Goal: Task Accomplishment & Management: Complete application form

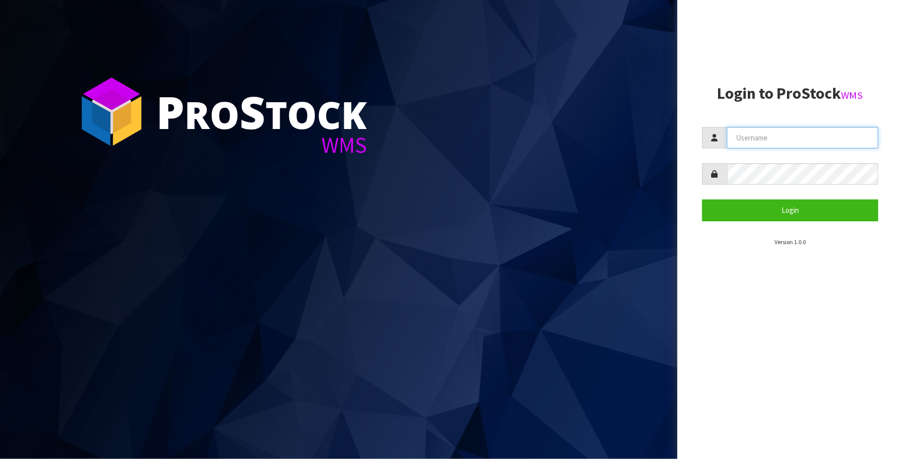
click at [802, 137] on input "text" at bounding box center [802, 137] width 151 height 21
type input "[PERSON_NAME][EMAIL_ADDRESS][DOMAIN_NAME]"
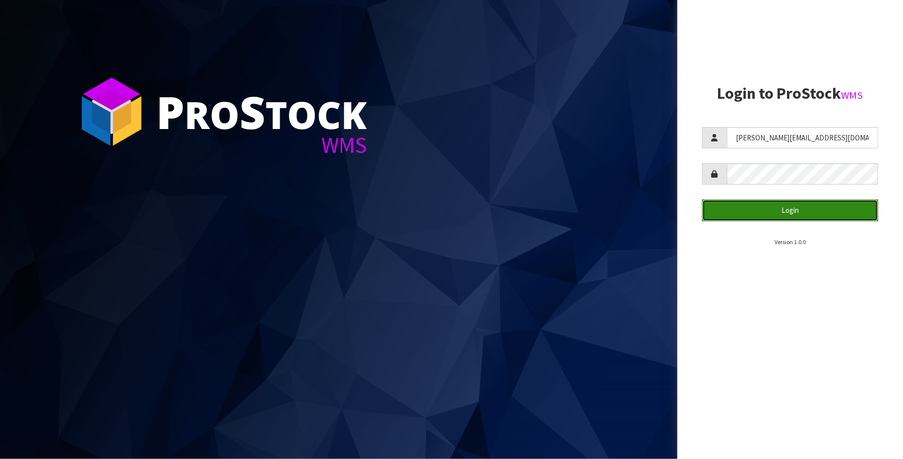
click at [794, 207] on button "Login" at bounding box center [790, 209] width 176 height 21
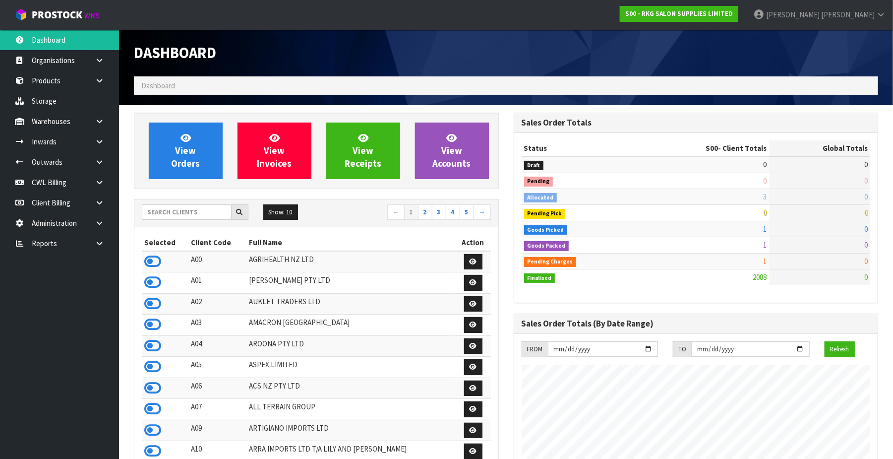
scroll to position [755, 380]
click at [55, 186] on link "CWL Billing" at bounding box center [59, 182] width 119 height 20
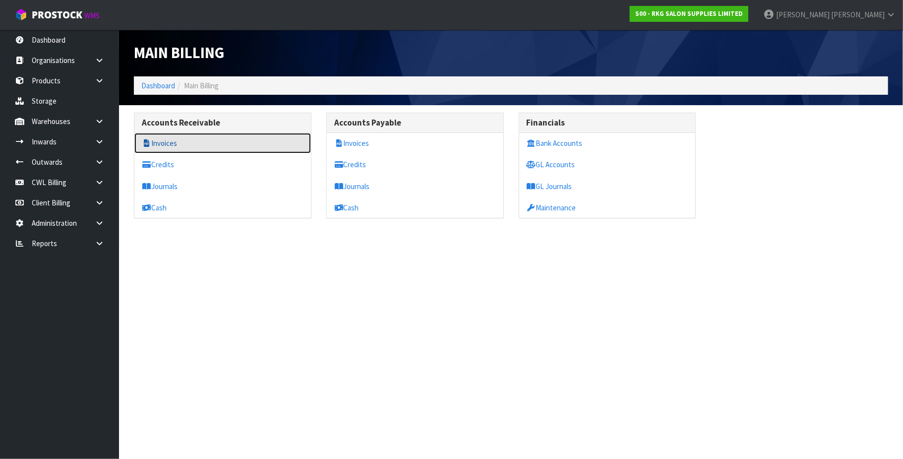
click at [193, 145] on link "Invoices" at bounding box center [222, 143] width 177 height 20
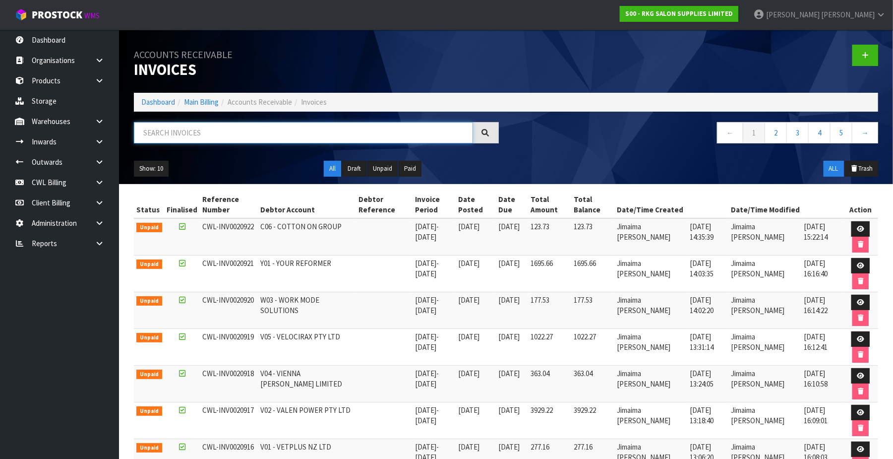
click at [186, 133] on input "text" at bounding box center [303, 132] width 339 height 21
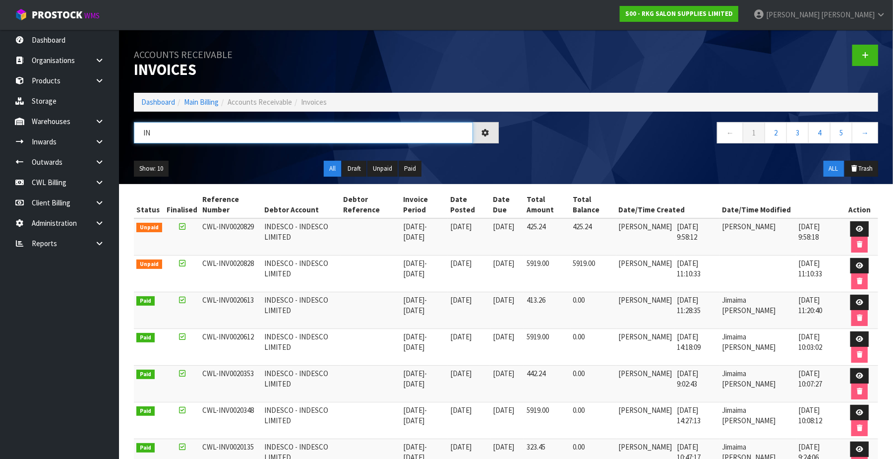
type input "I"
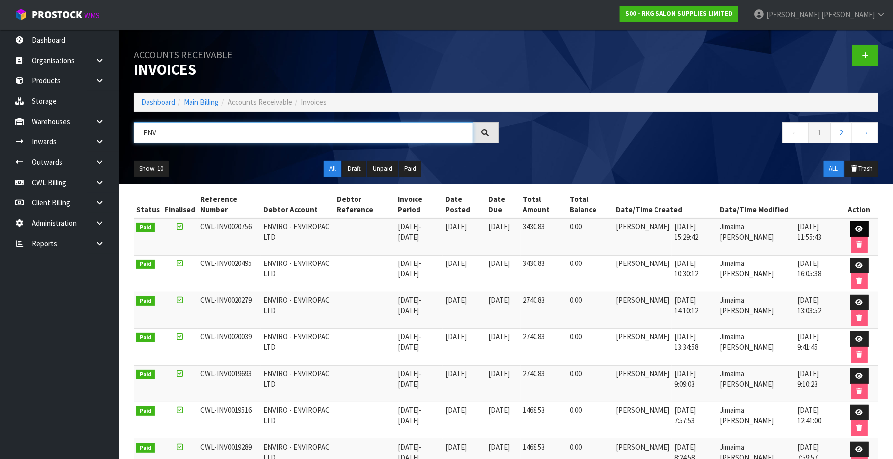
type input "ENV"
click at [863, 227] on link at bounding box center [860, 229] width 18 height 16
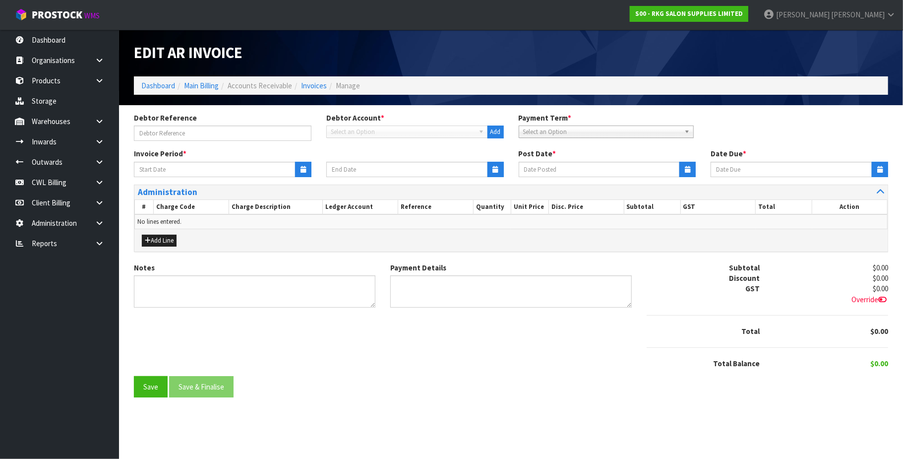
type input "[DATE]"
type textarea "CONTAINERS SEGU2278788 TXGU8744558 MRKU3452327 MRSU8331995 PLEASE CONTACT US WI…"
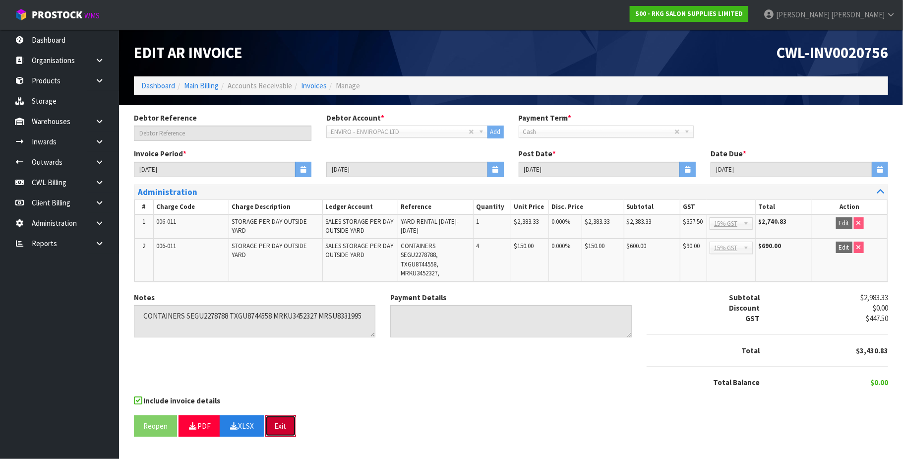
click at [283, 421] on button "Exit" at bounding box center [280, 425] width 31 height 21
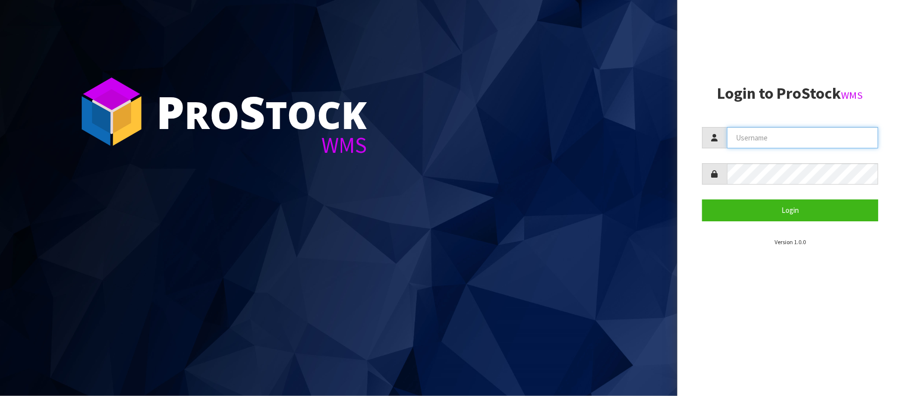
click at [792, 144] on input "text" at bounding box center [802, 137] width 151 height 21
type input "[PERSON_NAME][EMAIL_ADDRESS][DOMAIN_NAME]"
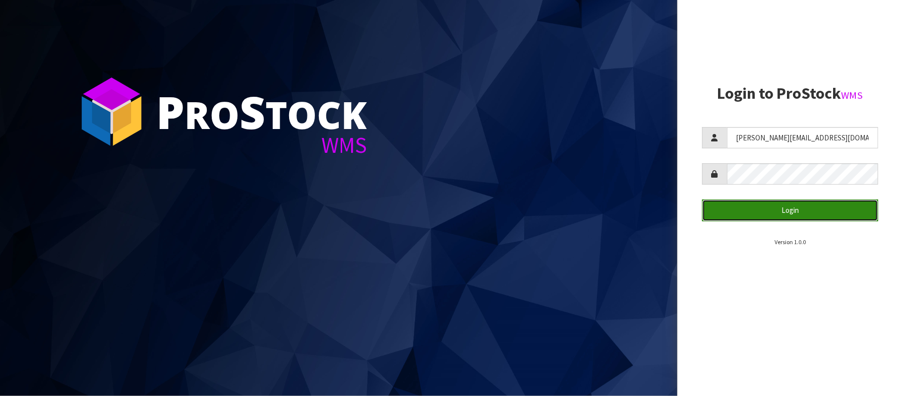
click at [785, 213] on button "Login" at bounding box center [790, 209] width 176 height 21
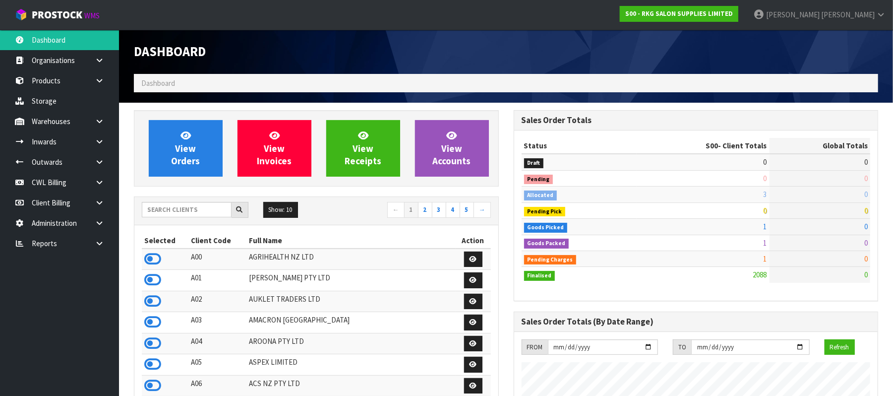
scroll to position [755, 380]
click at [61, 179] on link "CWL Billing" at bounding box center [59, 182] width 119 height 20
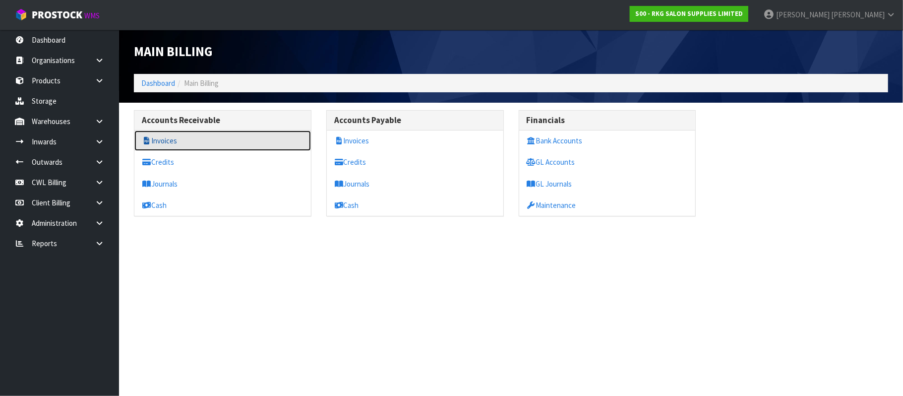
click at [166, 143] on link "Invoices" at bounding box center [222, 140] width 177 height 20
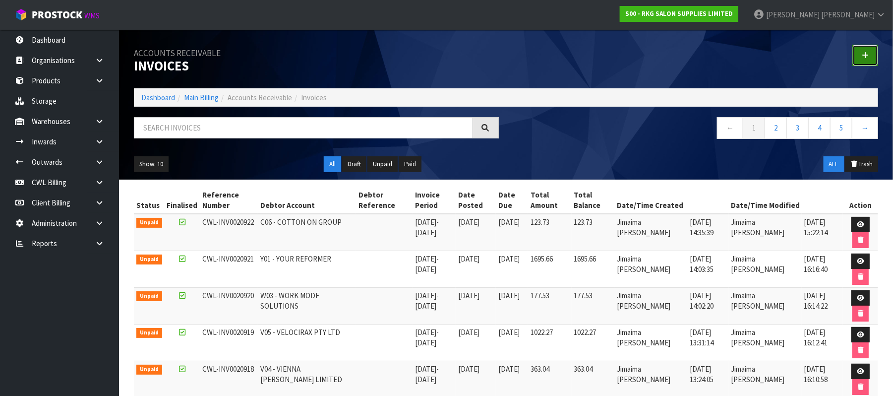
click at [865, 50] on link at bounding box center [866, 55] width 26 height 21
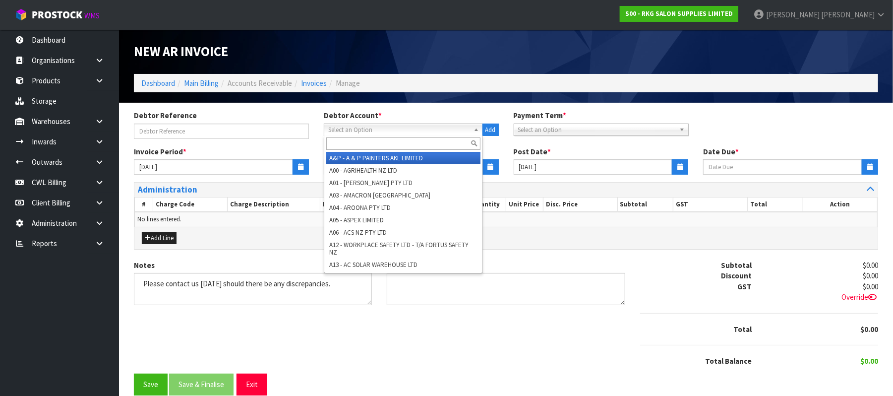
click at [358, 130] on span "Select an Option" at bounding box center [398, 130] width 141 height 12
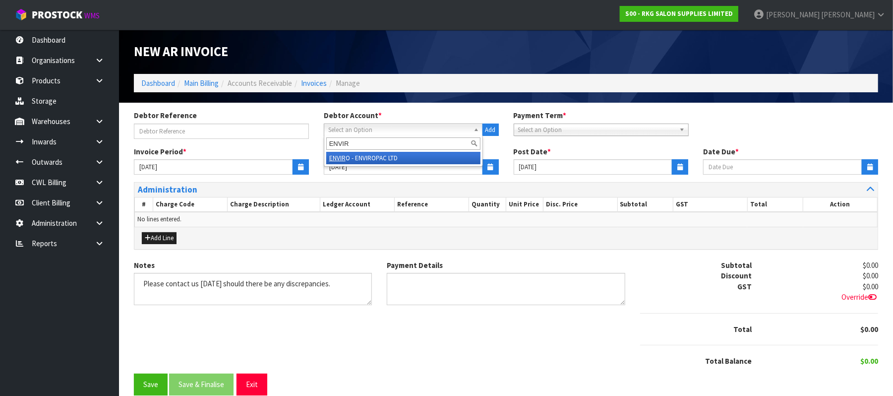
type input "ENVIR"
click at [377, 154] on li "ENVIR O - ENVIROPAC LTD" at bounding box center [403, 158] width 154 height 12
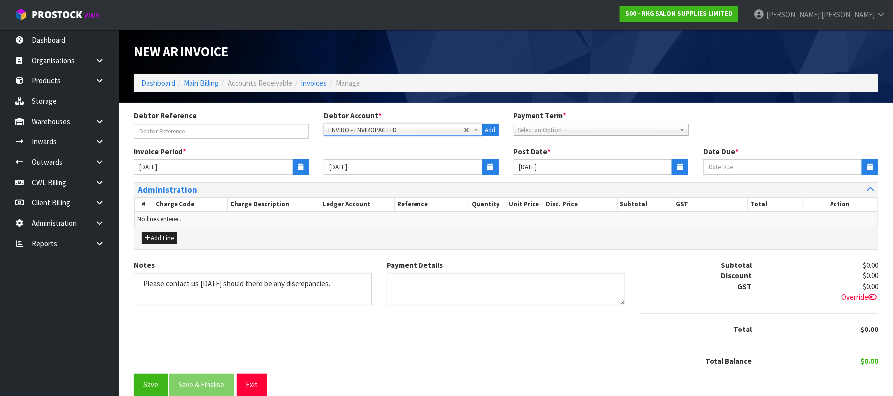
type input "[DATE]"
click at [300, 167] on icon "button" at bounding box center [300, 167] width 5 height 6
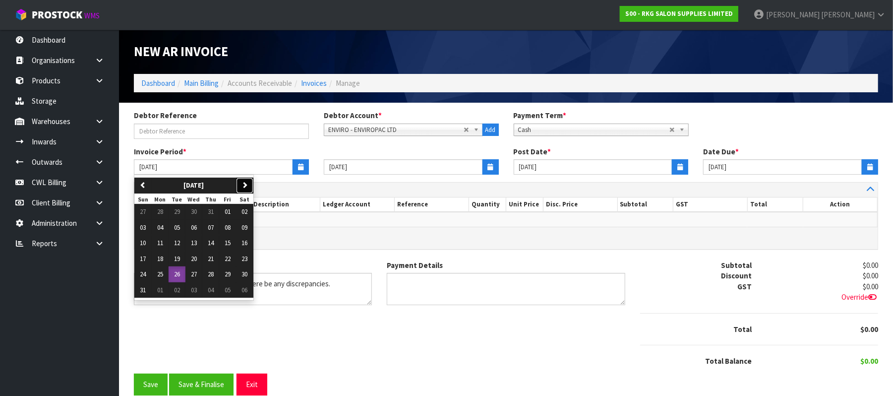
click at [244, 183] on button "next" at bounding box center [244, 186] width 17 height 16
click at [209, 260] on button "25" at bounding box center [210, 259] width 17 height 16
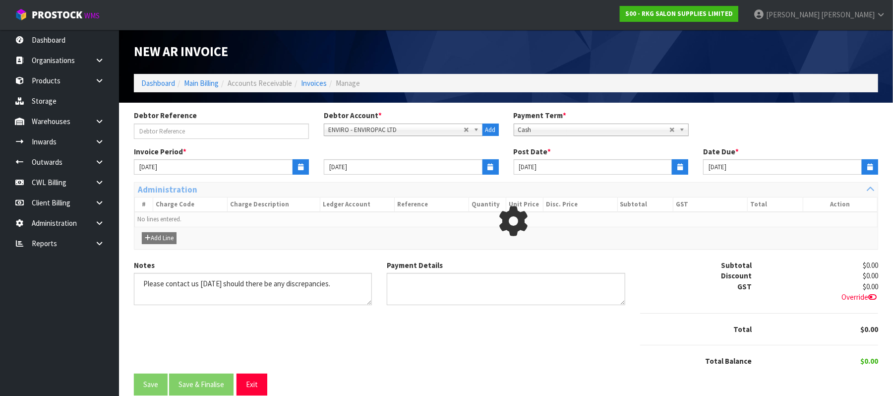
type input "[DATE]"
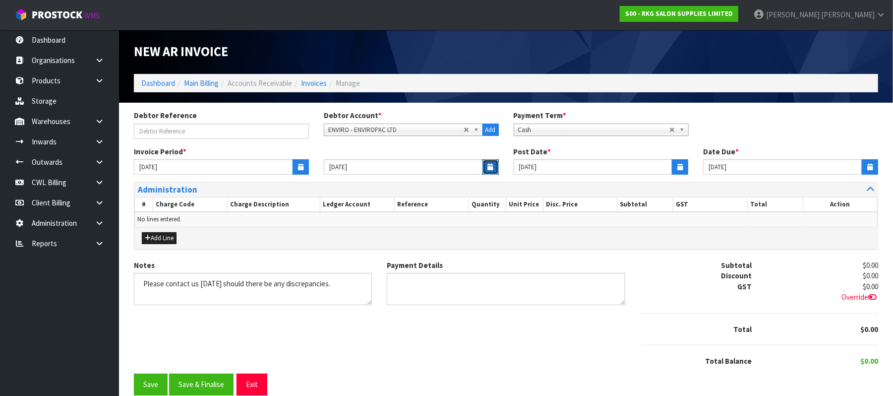
click at [497, 162] on button "button" at bounding box center [491, 166] width 16 height 15
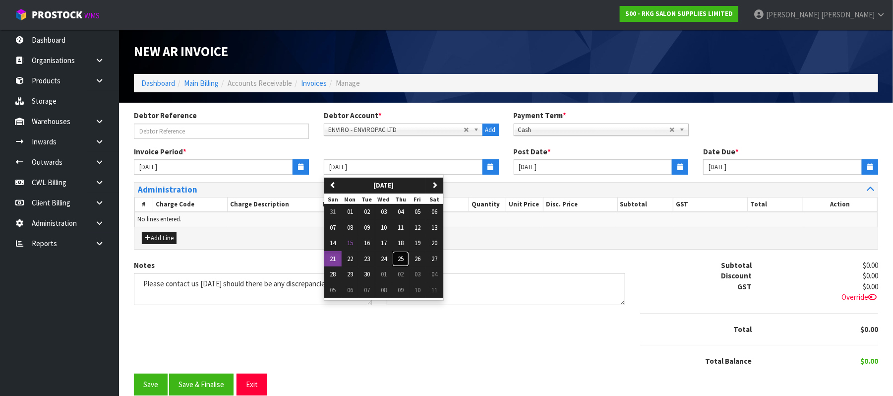
click at [399, 262] on button "25" at bounding box center [400, 259] width 17 height 16
type input "[DATE]"
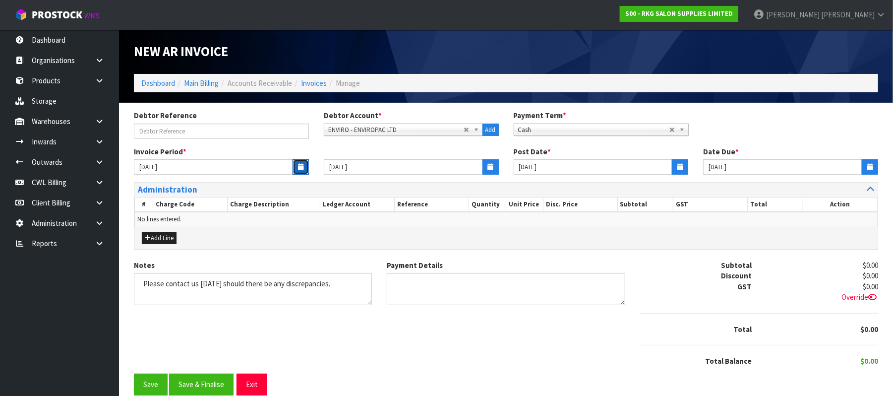
click at [298, 170] on icon "button" at bounding box center [300, 167] width 5 height 6
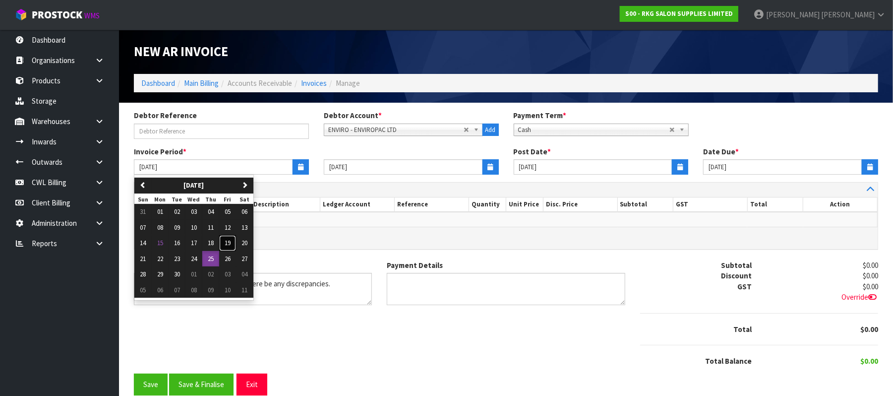
click at [231, 246] on span "19" at bounding box center [228, 243] width 6 height 8
type input "[DATE]"
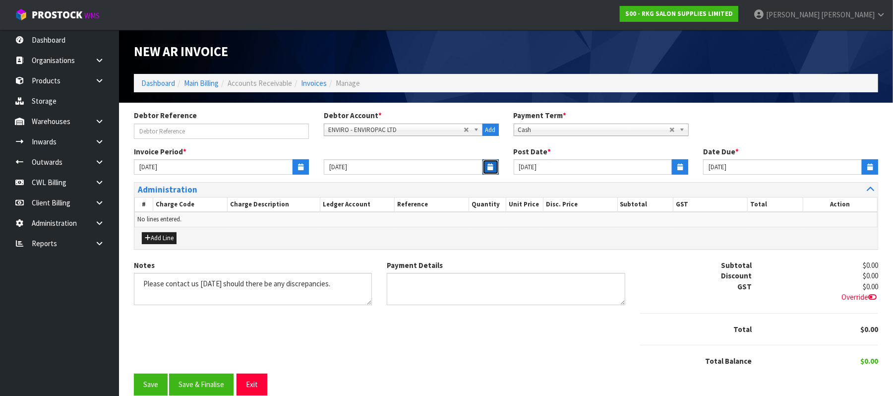
click at [488, 170] on icon "button" at bounding box center [490, 167] width 5 height 6
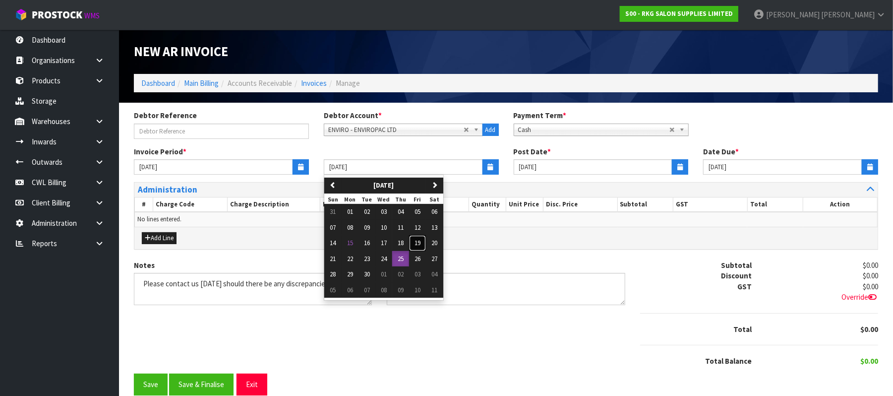
click at [419, 244] on span "19" at bounding box center [418, 243] width 6 height 8
type input "[DATE]"
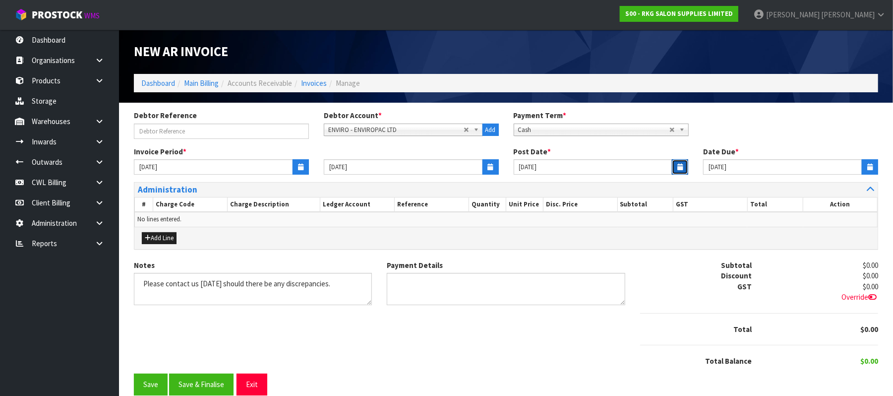
click at [681, 162] on button "button" at bounding box center [680, 166] width 16 height 15
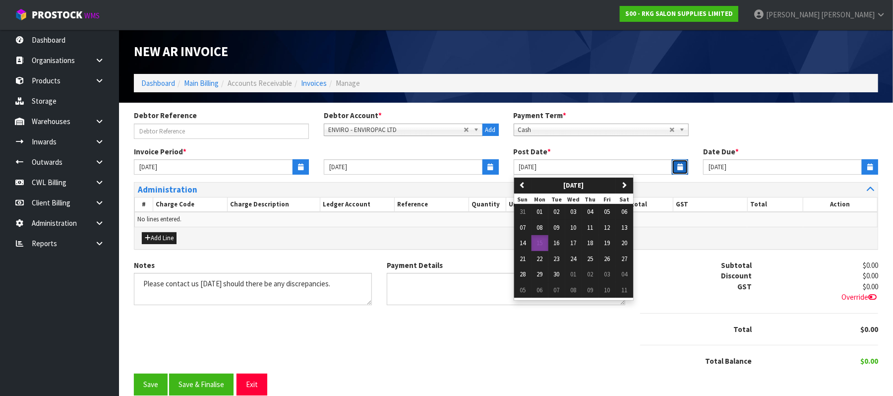
click at [681, 162] on button "button" at bounding box center [680, 166] width 16 height 15
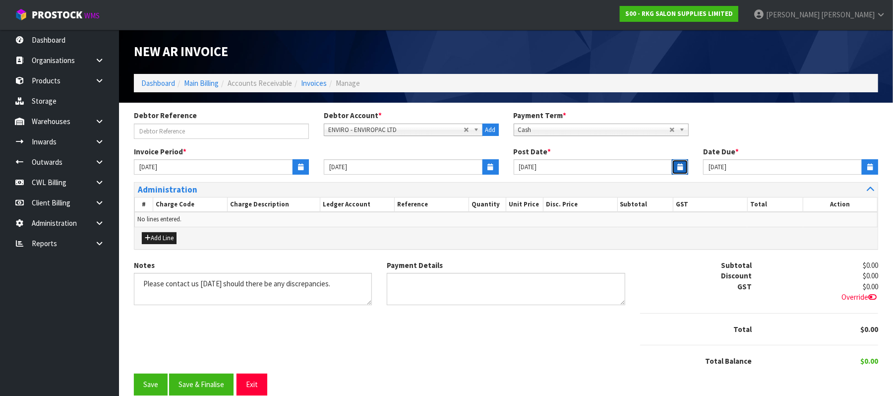
click at [681, 162] on button "button" at bounding box center [680, 166] width 16 height 15
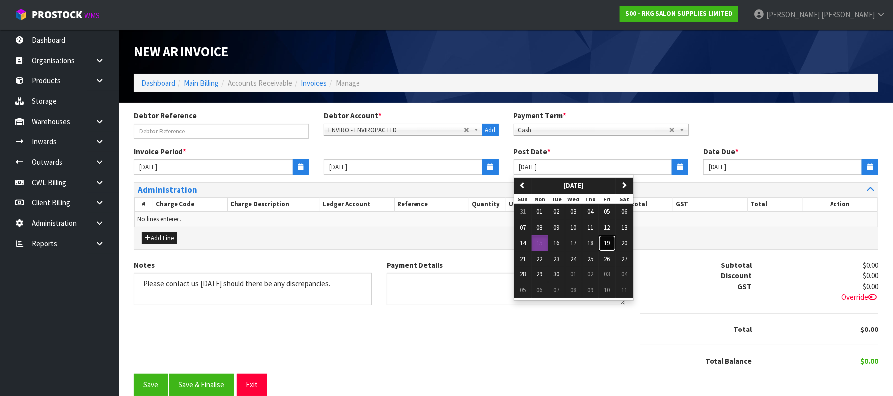
click at [611, 240] on span "19" at bounding box center [608, 243] width 6 height 8
type input "[DATE]"
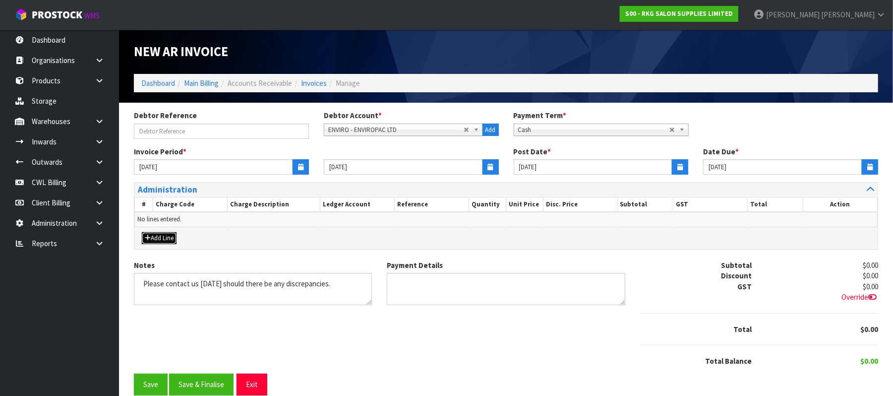
click at [171, 239] on button "Add Line" at bounding box center [159, 238] width 35 height 12
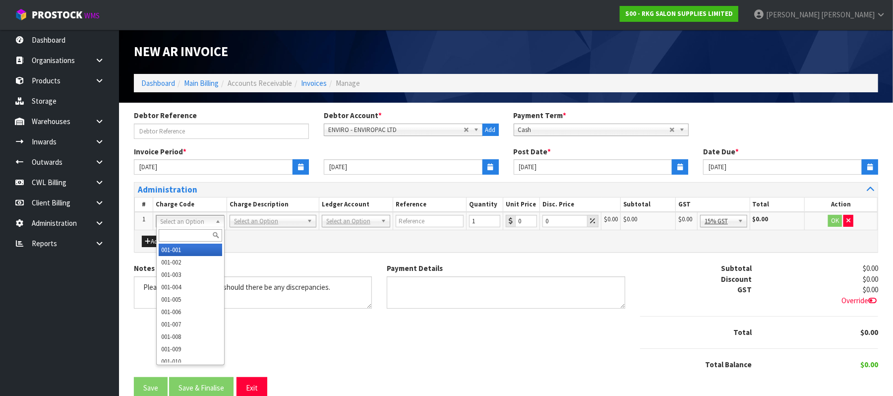
click at [175, 227] on div at bounding box center [190, 235] width 67 height 16
click at [175, 235] on input "text" at bounding box center [190, 235] width 63 height 12
type input "006-011"
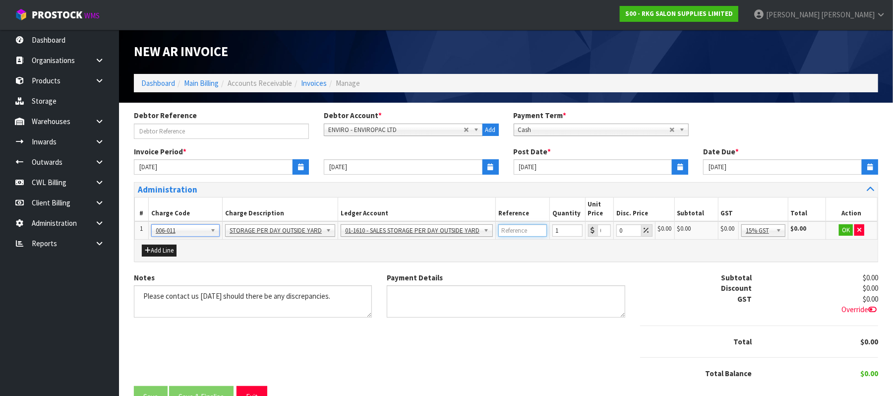
click at [516, 228] on input "text" at bounding box center [523, 230] width 49 height 12
type input "YARD RENTAL [DATE]-[DATE]"
type input "2383.33"
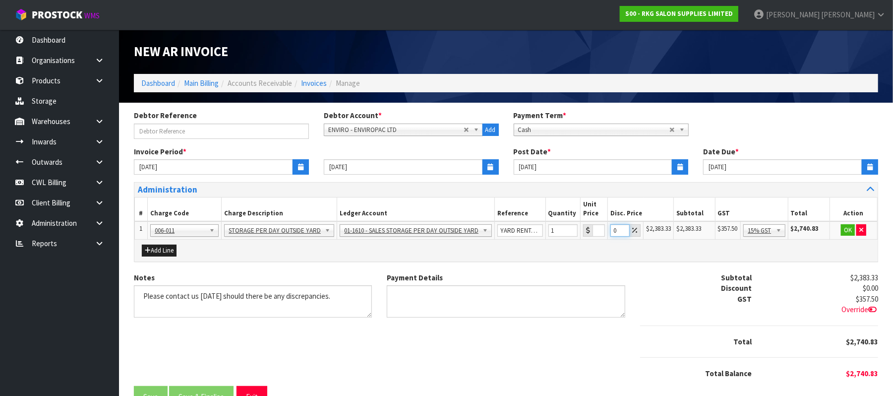
scroll to position [0, 0]
click at [842, 228] on button "OK" at bounding box center [848, 230] width 14 height 12
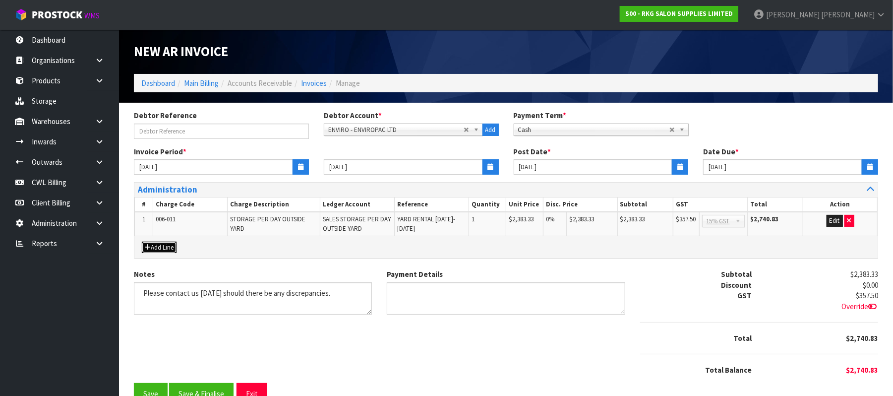
click at [171, 247] on button "Add Line" at bounding box center [159, 248] width 35 height 12
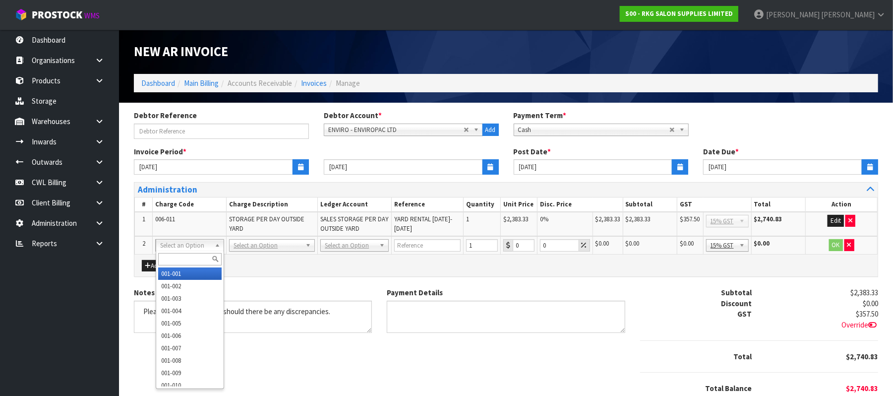
click at [172, 253] on input "text" at bounding box center [189, 259] width 63 height 12
type input "006-011"
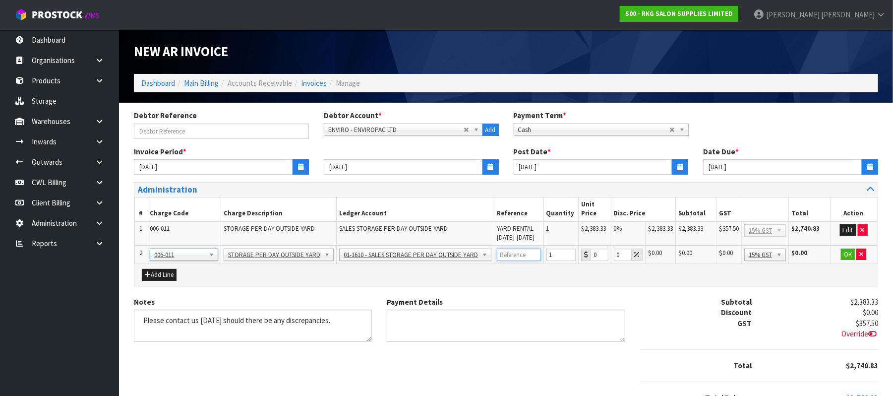
click at [517, 254] on input "text" at bounding box center [519, 255] width 44 height 12
click at [518, 254] on input "C" at bounding box center [519, 255] width 44 height 12
paste input "MMSU4001363 HASU5047265 GAOU6536120"
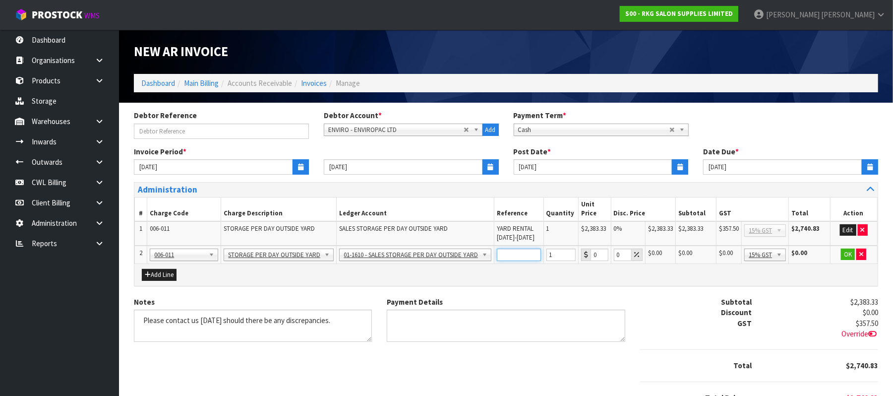
type input "CONTAINERS MMSU4001363 .HASU5047265 .GAOU6536120"
click at [552, 252] on input "1" at bounding box center [561, 255] width 29 height 12
type input "3"
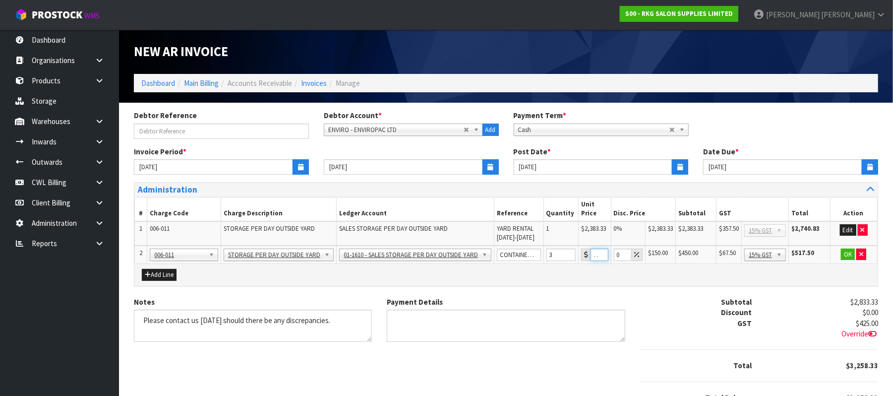
type input "150"
click at [850, 251] on button "OK" at bounding box center [848, 255] width 14 height 12
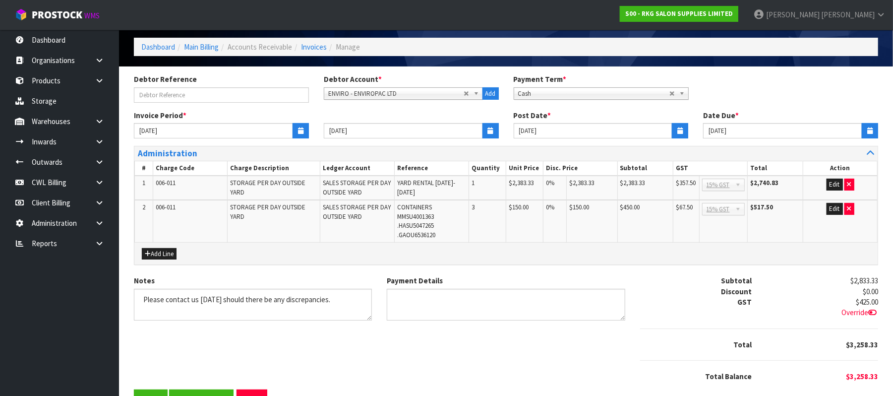
scroll to position [66, 0]
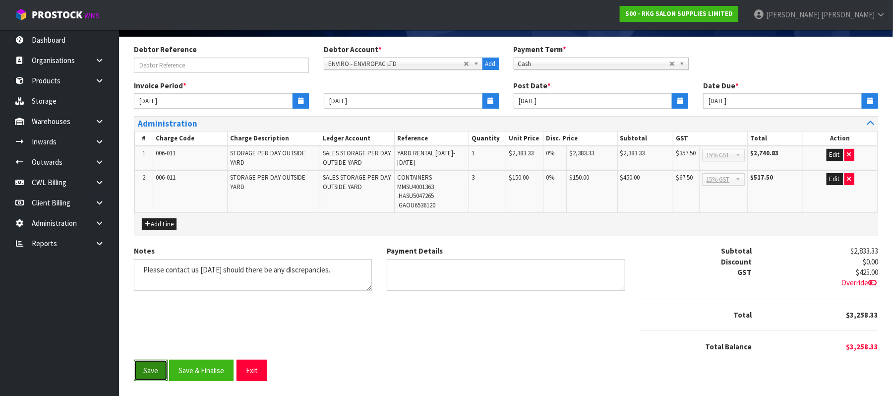
click at [145, 372] on button "Save" at bounding box center [151, 370] width 34 height 21
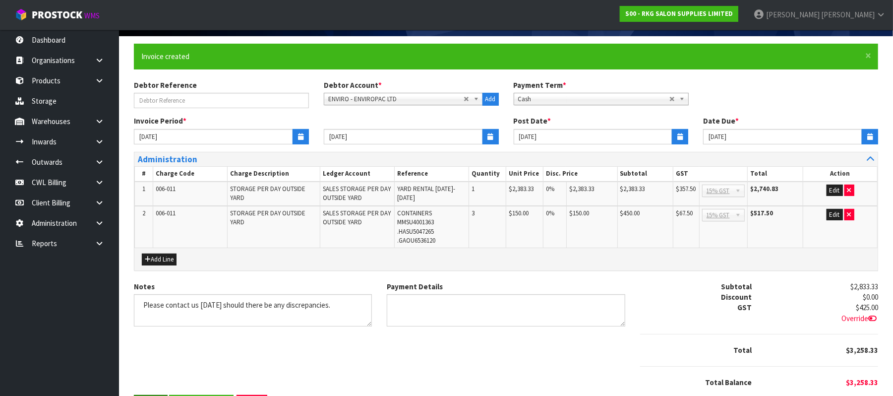
scroll to position [0, 0]
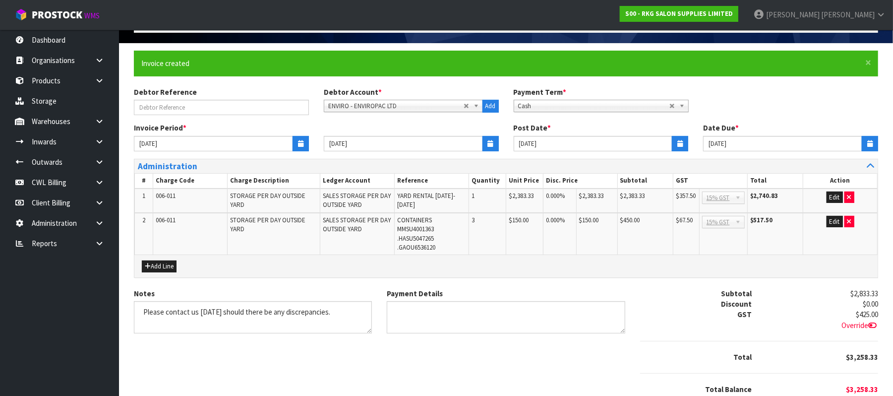
scroll to position [102, 0]
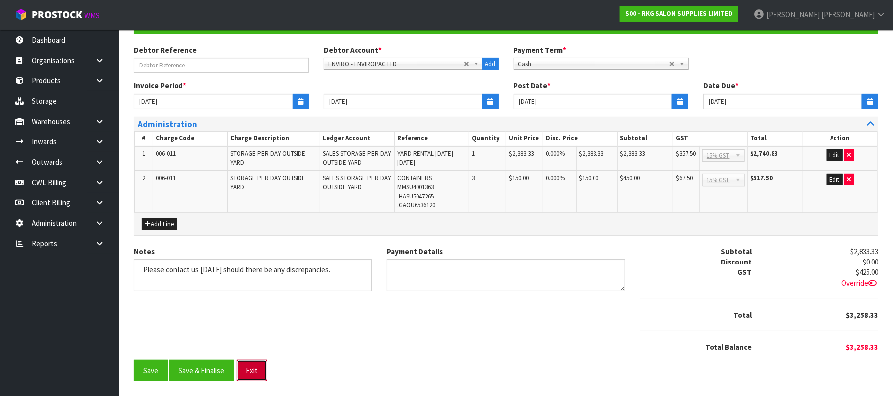
click at [243, 370] on button "Exit" at bounding box center [252, 370] width 31 height 21
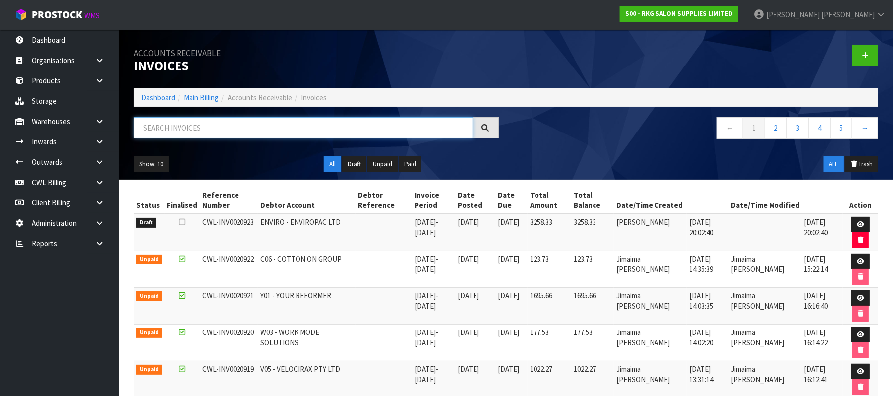
click at [195, 122] on input "text" at bounding box center [303, 127] width 339 height 21
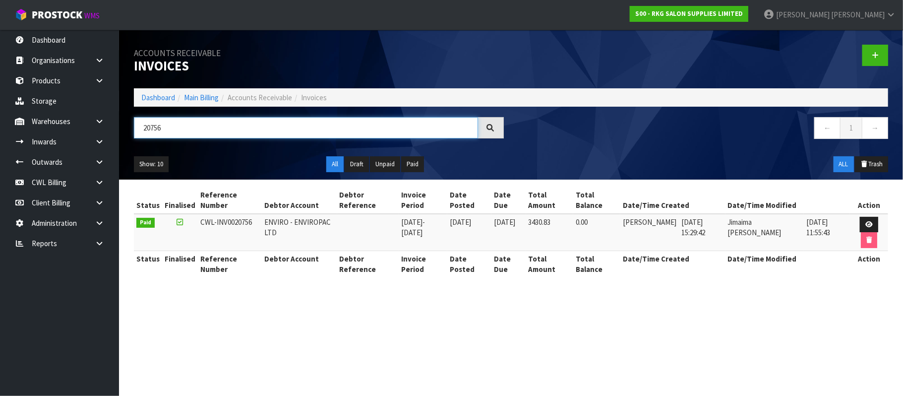
click at [198, 126] on input "20756" at bounding box center [306, 127] width 344 height 21
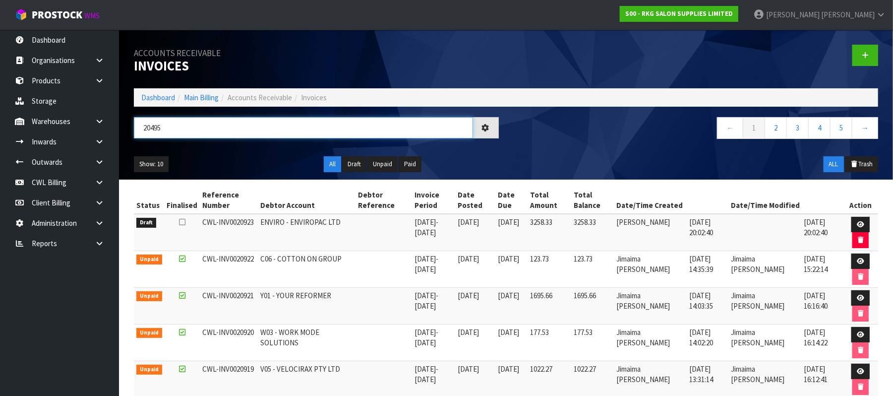
type input "20495"
